Goal: Task Accomplishment & Management: Manage account settings

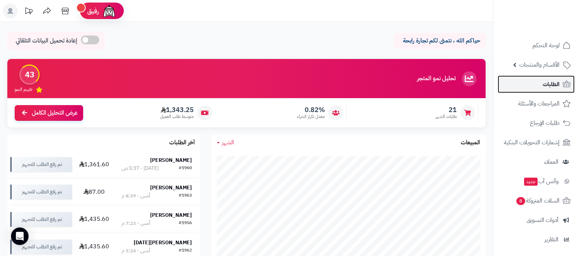
click at [542, 82] on link "الطلبات" at bounding box center [536, 84] width 77 height 18
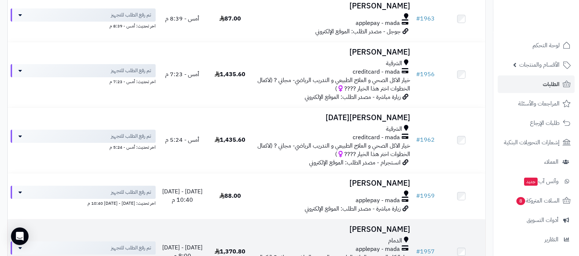
scroll to position [137, 0]
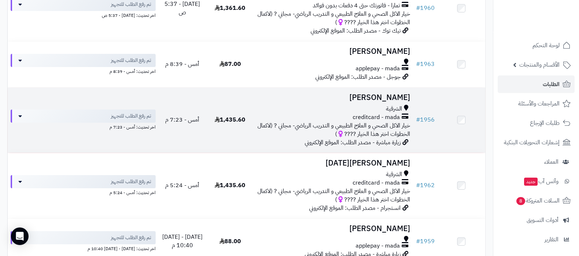
click at [365, 95] on h3 "Fatimah Aldossary" at bounding box center [333, 97] width 153 height 8
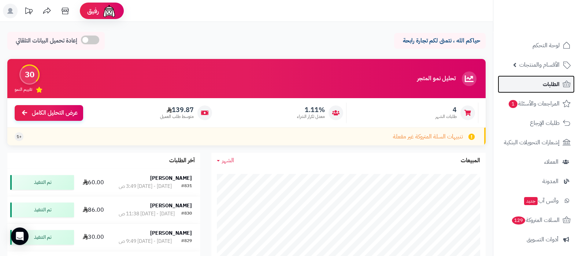
click at [539, 86] on link "الطلبات" at bounding box center [536, 84] width 77 height 18
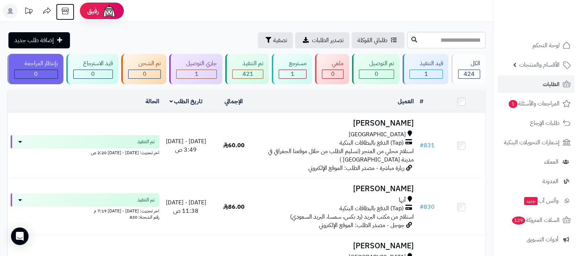
click at [65, 11] on icon at bounding box center [65, 11] width 7 height 7
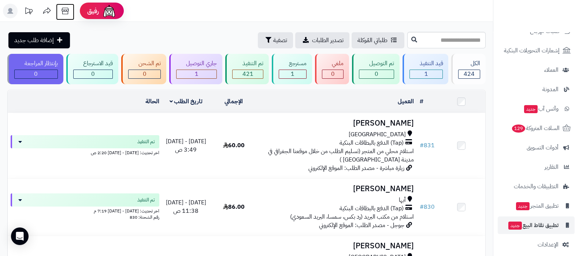
scroll to position [99, 0]
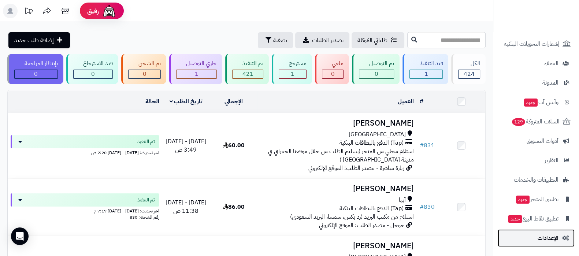
click at [546, 235] on span "الإعدادات" at bounding box center [548, 238] width 21 height 10
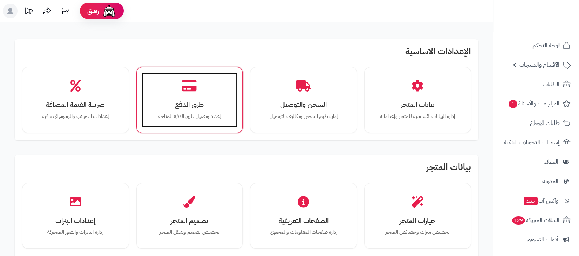
click at [174, 93] on div "طرق الدفع إعداد وتفعيل طرق الدفع المتاحة" at bounding box center [190, 100] width 96 height 55
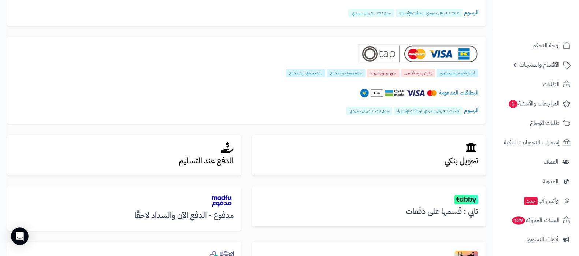
scroll to position [236, 0]
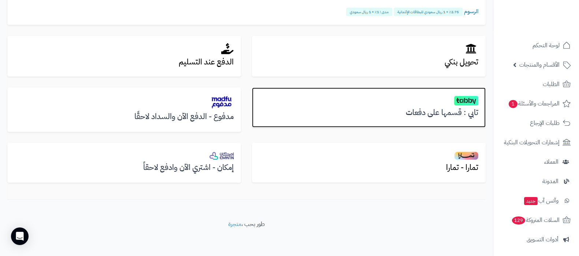
click at [426, 109] on h3 "تابي : قسمها على دفعات" at bounding box center [368, 112] width 219 height 8
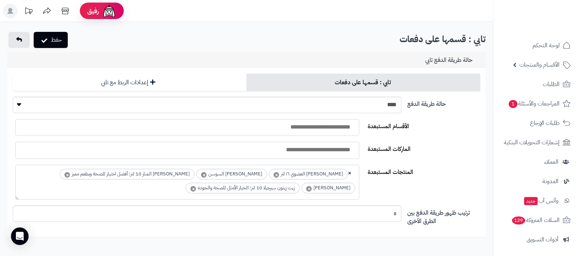
select select
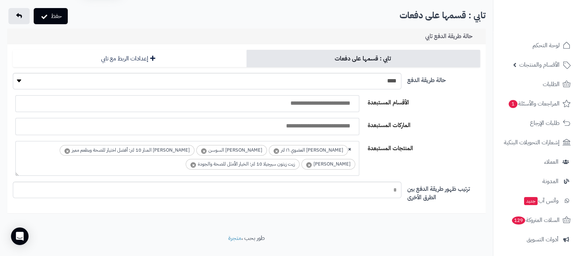
scroll to position [37, 0]
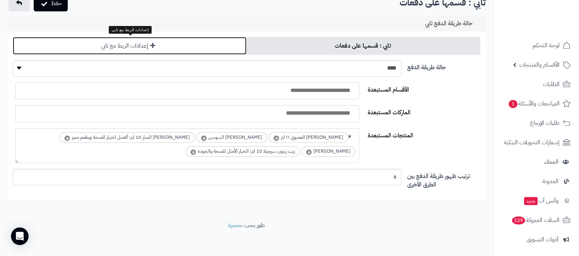
click at [177, 43] on link "إعدادات الربط مع تابي" at bounding box center [130, 46] width 234 height 18
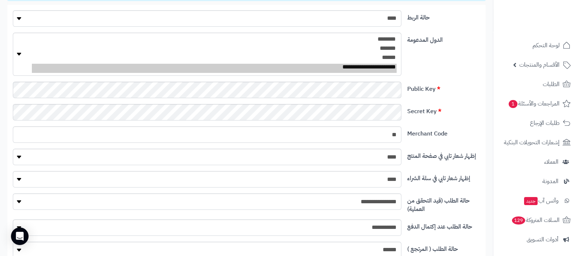
scroll to position [91, 0]
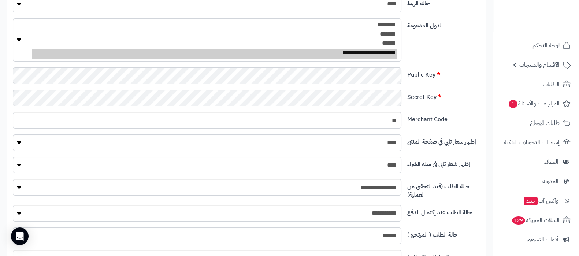
click at [479, 84] on div "Public Key" at bounding box center [246, 78] width 473 height 22
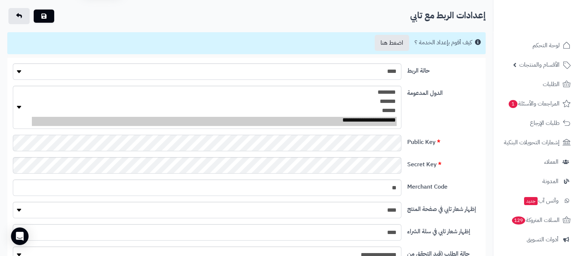
scroll to position [0, 0]
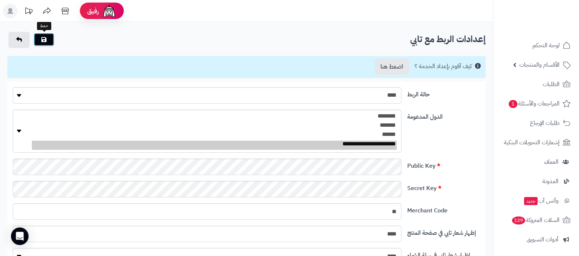
click at [50, 38] on button "submit" at bounding box center [44, 39] width 21 height 13
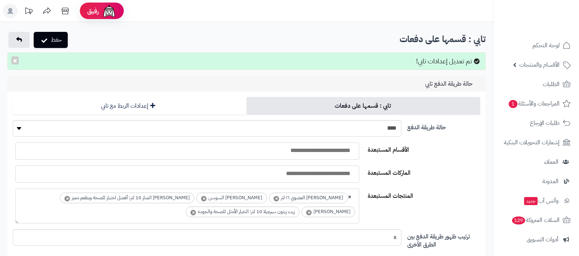
select select
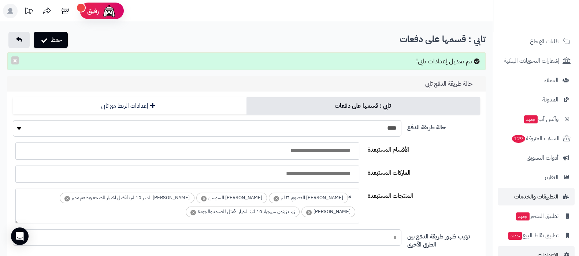
scroll to position [99, 0]
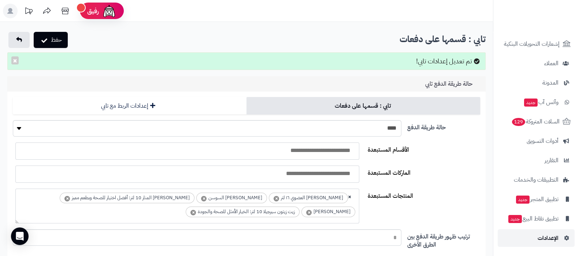
click at [554, 235] on span "الإعدادات" at bounding box center [548, 238] width 21 height 10
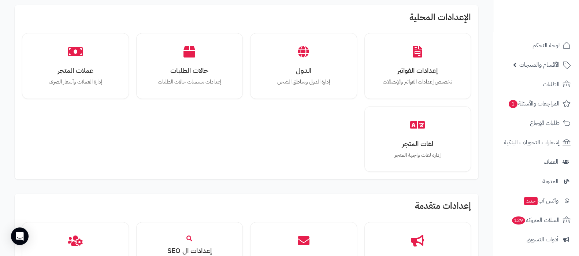
scroll to position [595, 0]
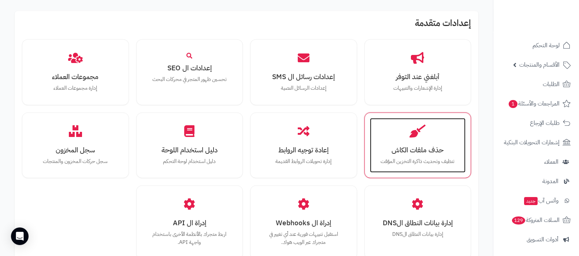
click at [419, 151] on h3 "حذف ملفات الكاش" at bounding box center [417, 150] width 81 height 8
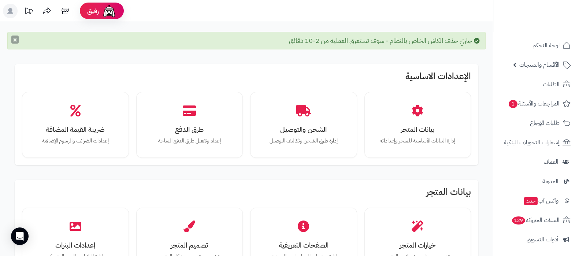
click at [11, 39] on button "×" at bounding box center [14, 40] width 7 height 8
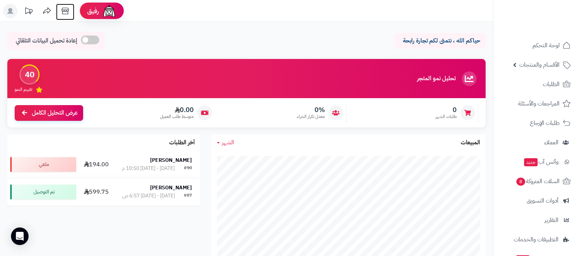
click at [67, 12] on icon at bounding box center [65, 11] width 15 height 15
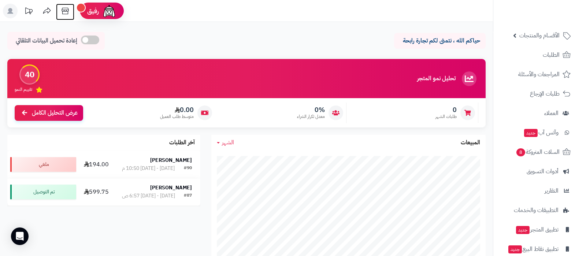
scroll to position [59, 0]
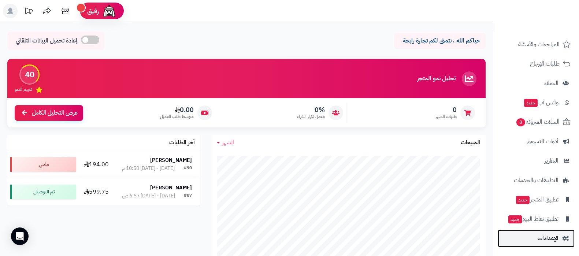
click at [540, 239] on span "الإعدادات" at bounding box center [548, 238] width 21 height 10
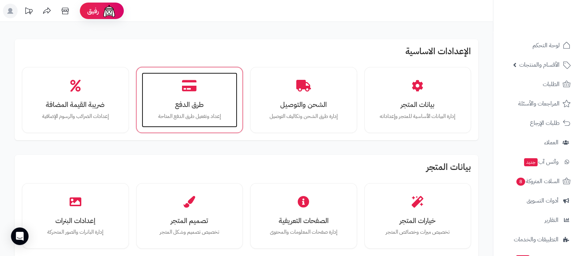
click at [190, 91] on icon at bounding box center [189, 85] width 15 height 13
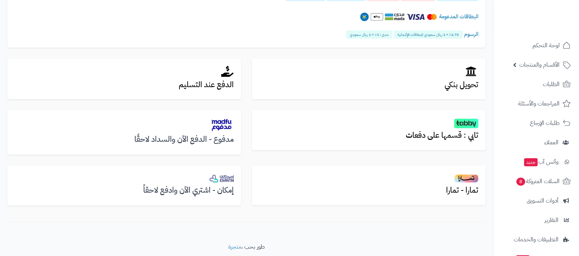
scroll to position [214, 0]
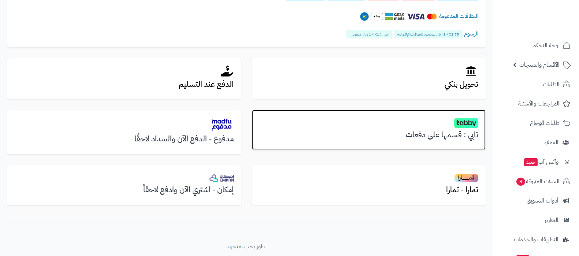
click at [449, 131] on h3 "تابي : قسمها على دفعات" at bounding box center [368, 135] width 219 height 8
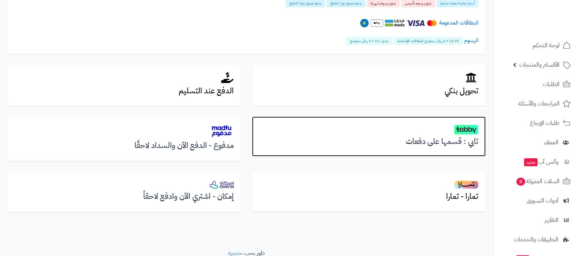
scroll to position [226, 0]
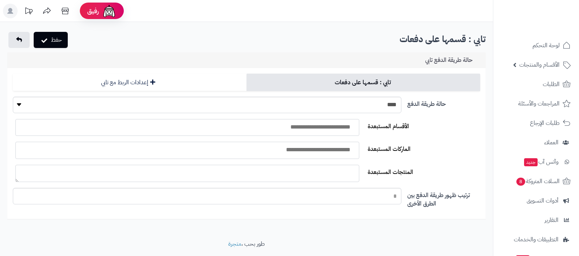
select select
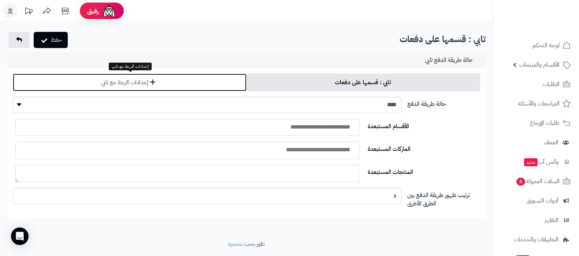
click at [145, 80] on link "إعدادات الربط مع تابي" at bounding box center [130, 83] width 234 height 18
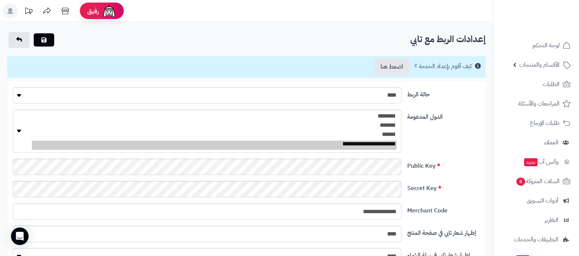
scroll to position [45, 0]
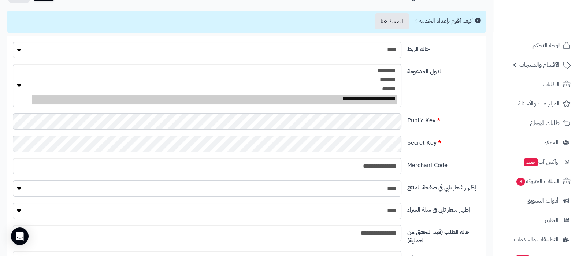
click at [453, 121] on label "Public Key" at bounding box center [443, 119] width 79 height 12
click at [375, 166] on input "**********" at bounding box center [207, 166] width 389 height 16
click at [375, 166] on input "Merchant Code" at bounding box center [207, 166] width 389 height 16
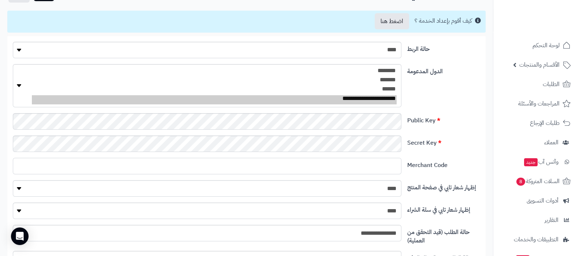
type input "**"
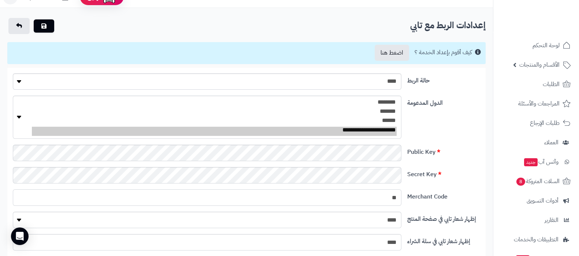
scroll to position [0, 0]
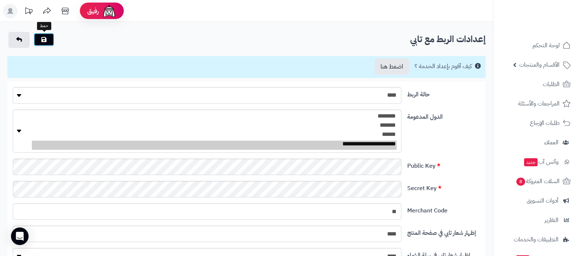
click at [47, 37] on button "submit" at bounding box center [44, 39] width 21 height 13
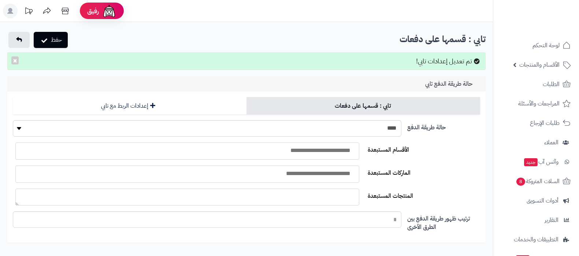
select select
click at [389, 129] on select "**** ****" at bounding box center [207, 128] width 389 height 16
select select "*"
click at [13, 120] on select "**** ****" at bounding box center [207, 128] width 389 height 16
click at [51, 36] on button "حفظ" at bounding box center [51, 40] width 34 height 16
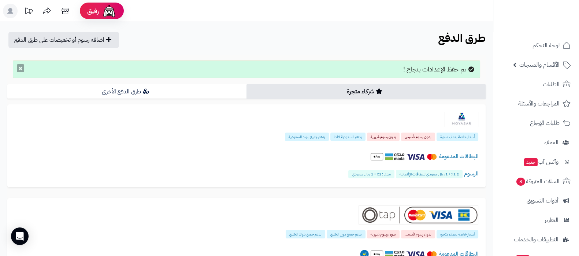
click at [24, 66] on button "×" at bounding box center [20, 68] width 7 height 8
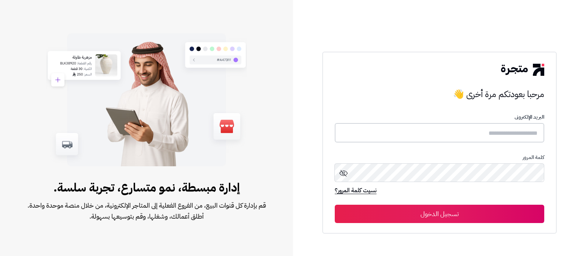
click at [448, 129] on input "text" at bounding box center [440, 132] width 210 height 19
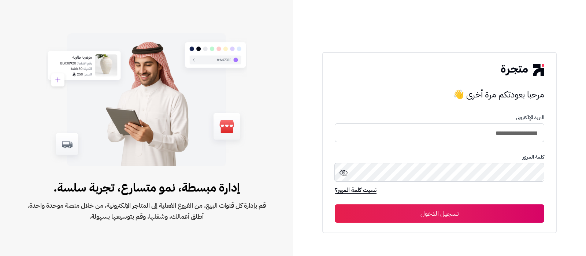
type input "**********"
click at [335, 204] on button "تسجيل الدخول" at bounding box center [440, 213] width 210 height 18
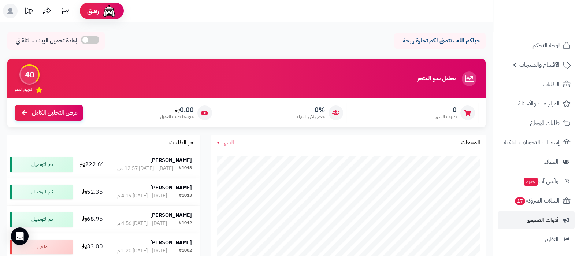
scroll to position [79, 0]
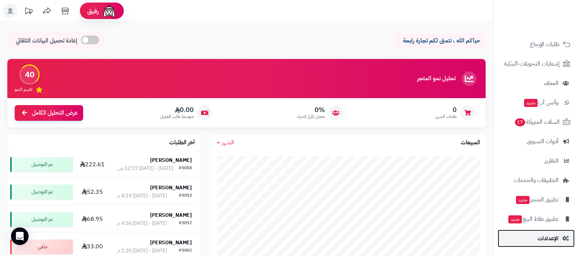
click at [548, 235] on span "الإعدادات" at bounding box center [548, 238] width 21 height 10
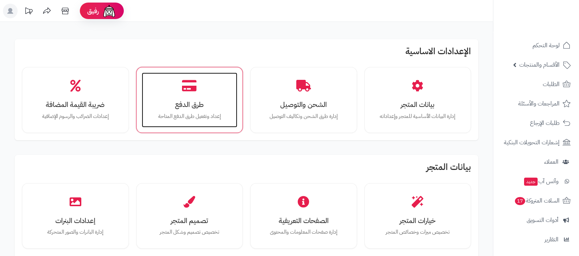
click at [197, 90] on div "طرق الدفع إعداد وتفعيل طرق الدفع المتاحة" at bounding box center [190, 100] width 96 height 55
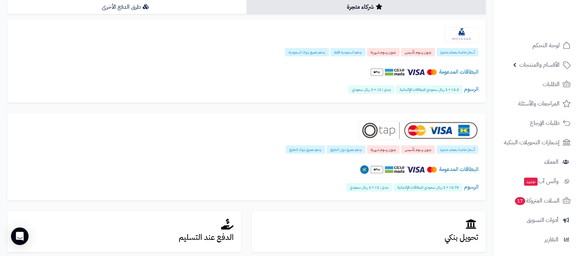
scroll to position [236, 0]
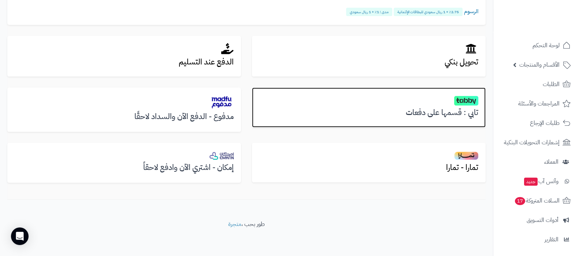
click at [451, 112] on h3 "تابي : قسمها على دفعات" at bounding box center [368, 112] width 219 height 8
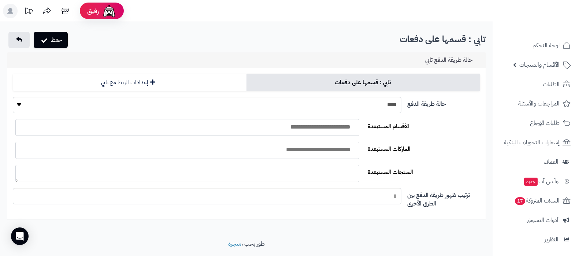
select select
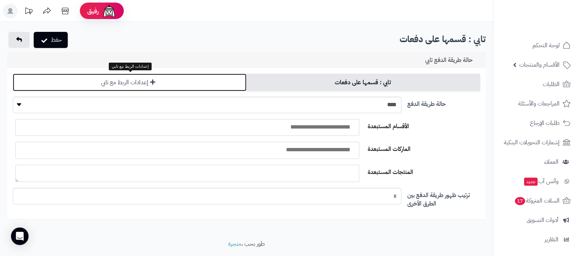
click at [150, 81] on icon at bounding box center [152, 82] width 5 height 6
